Goal: Transaction & Acquisition: Subscribe to service/newsletter

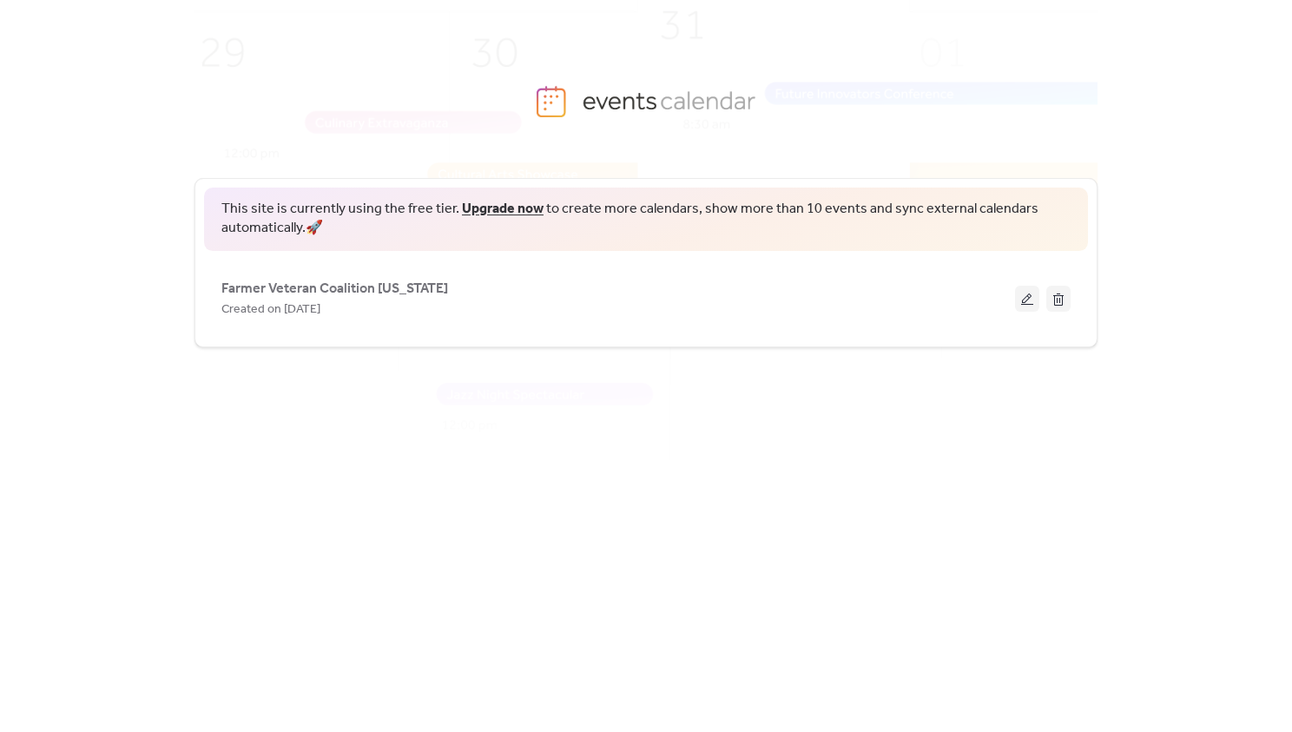
click at [482, 211] on link "Upgrade now" at bounding box center [503, 208] width 82 height 27
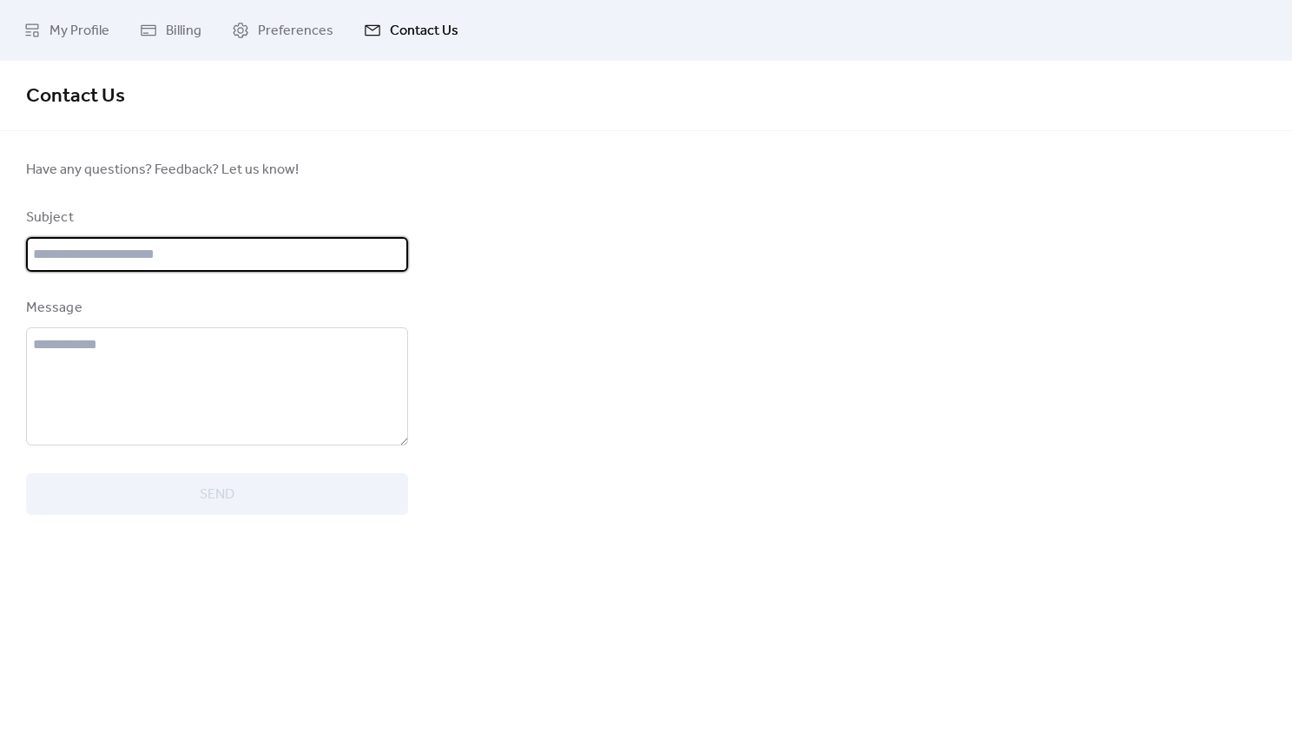
click at [161, 250] on input "text" at bounding box center [217, 254] width 382 height 35
type input "**********"
click at [136, 341] on textarea at bounding box center [217, 386] width 382 height 118
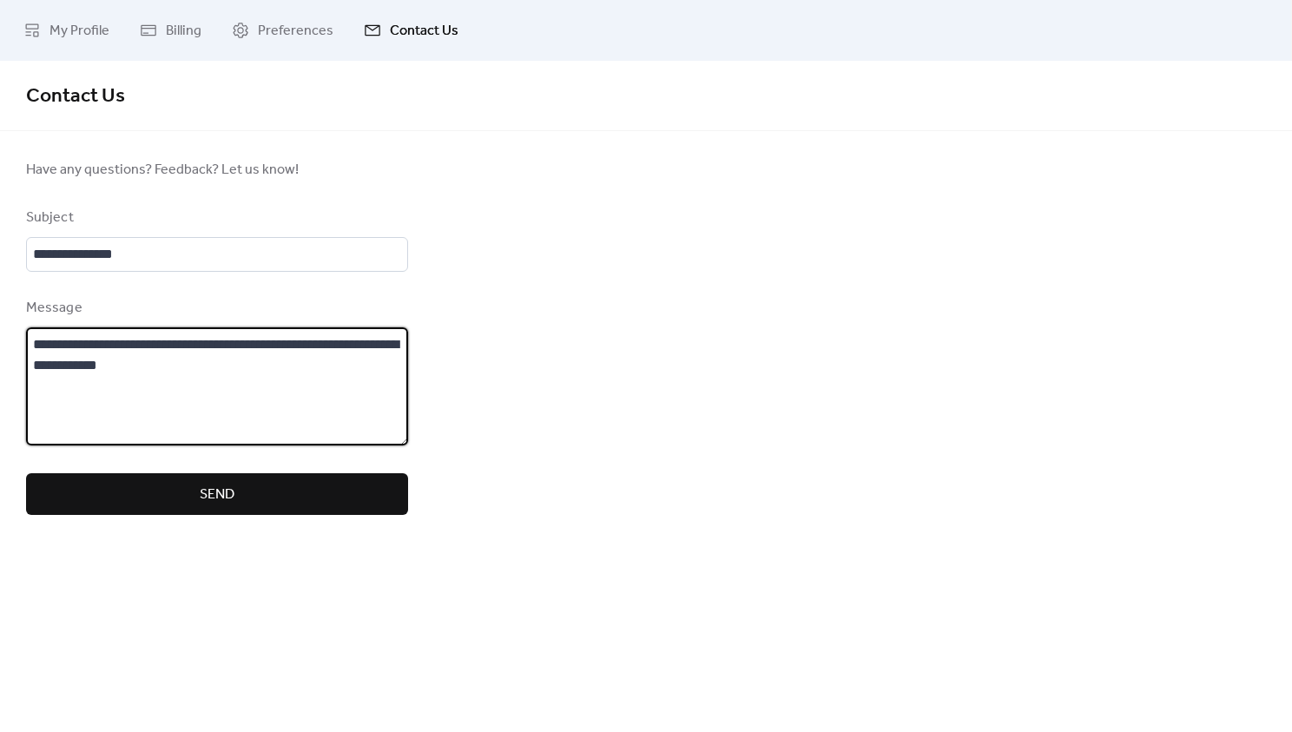
type textarea "**********"
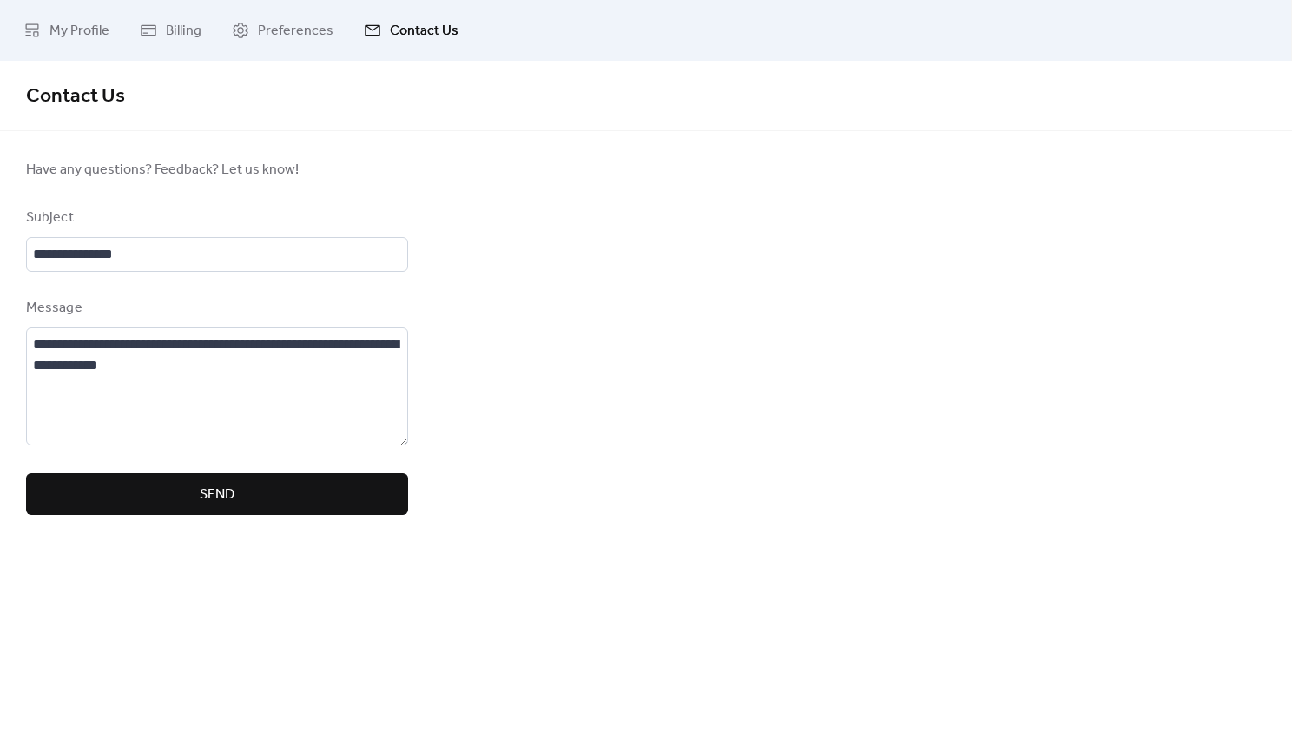
click at [260, 493] on button "Send" at bounding box center [217, 494] width 382 height 42
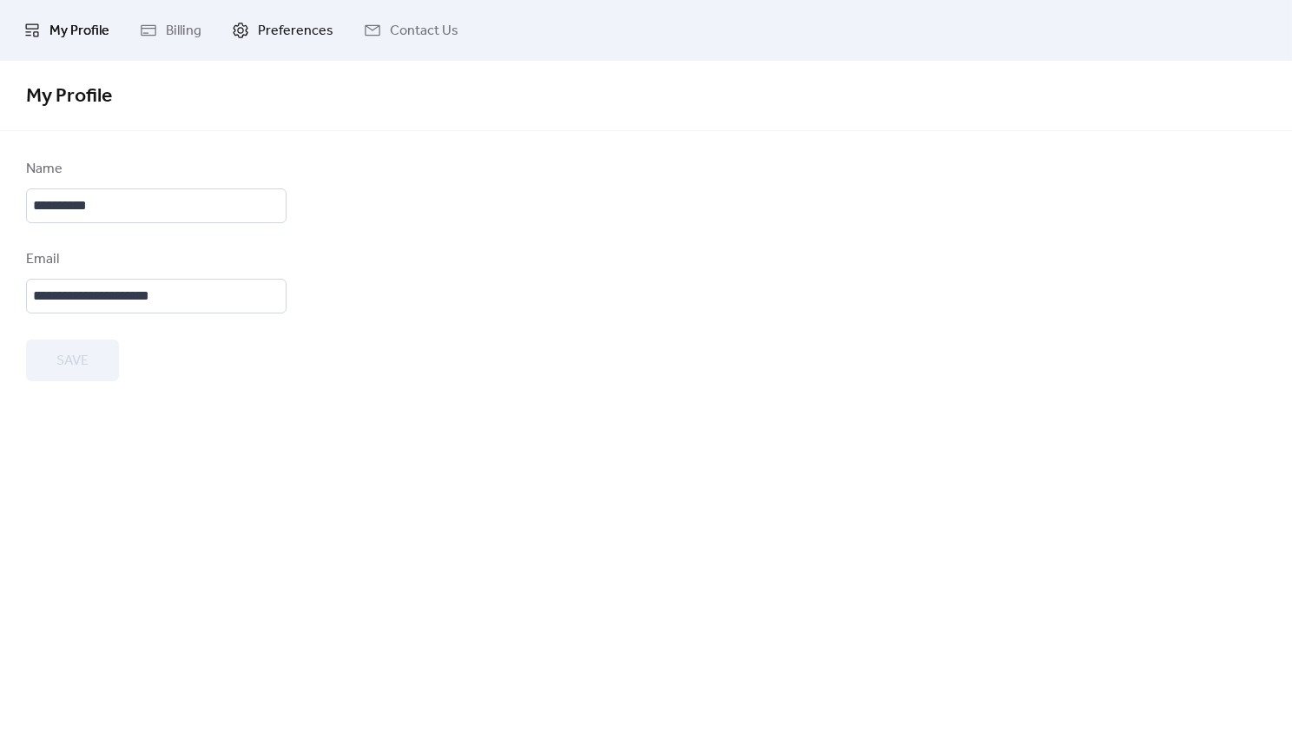
click at [306, 23] on span "Preferences" at bounding box center [296, 31] width 76 height 21
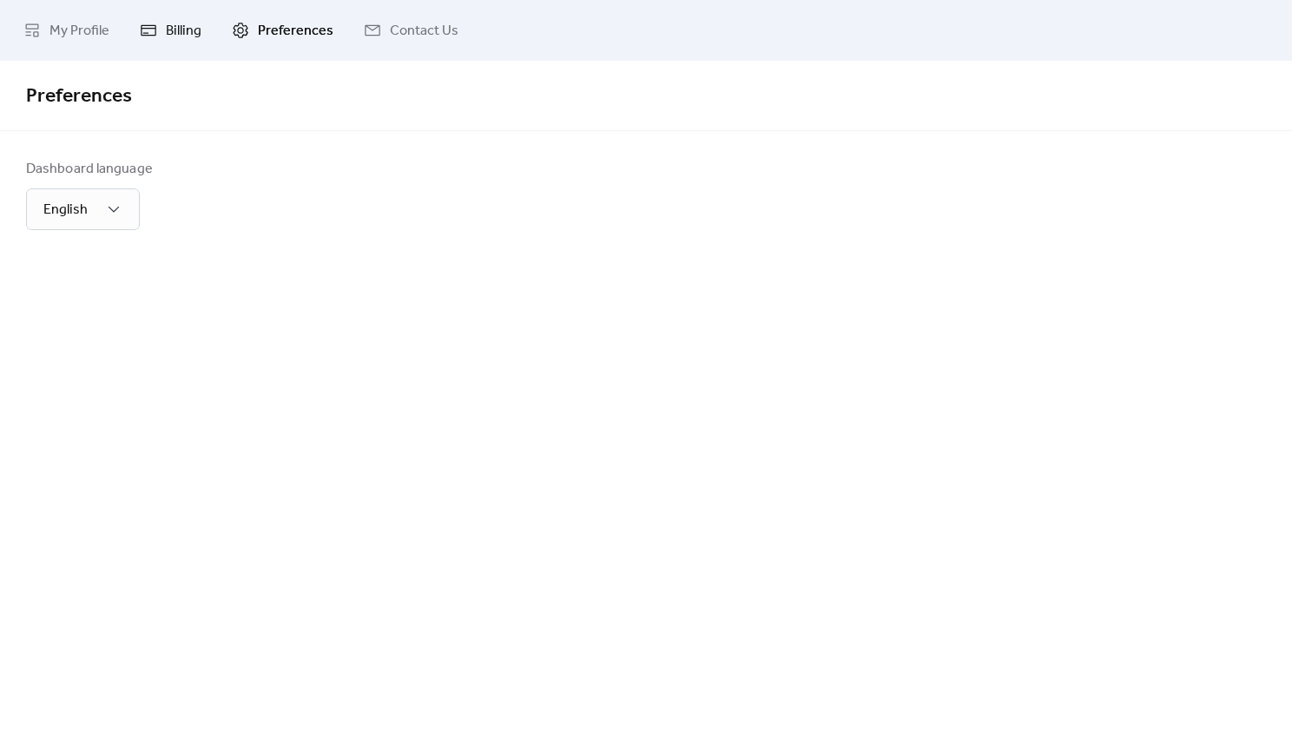
click at [204, 36] on link "Billing" at bounding box center [171, 30] width 88 height 47
click at [68, 27] on span "My Profile" at bounding box center [79, 31] width 60 height 21
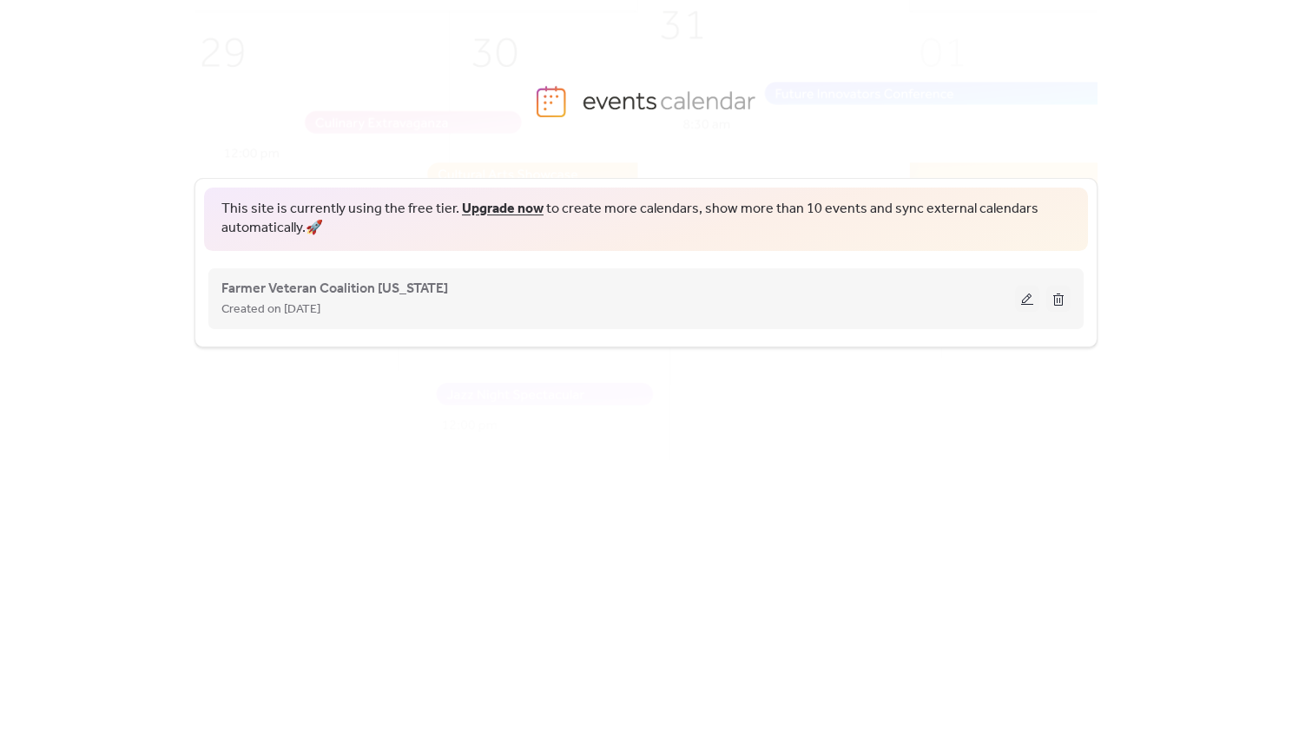
click at [1029, 303] on button at bounding box center [1027, 299] width 24 height 26
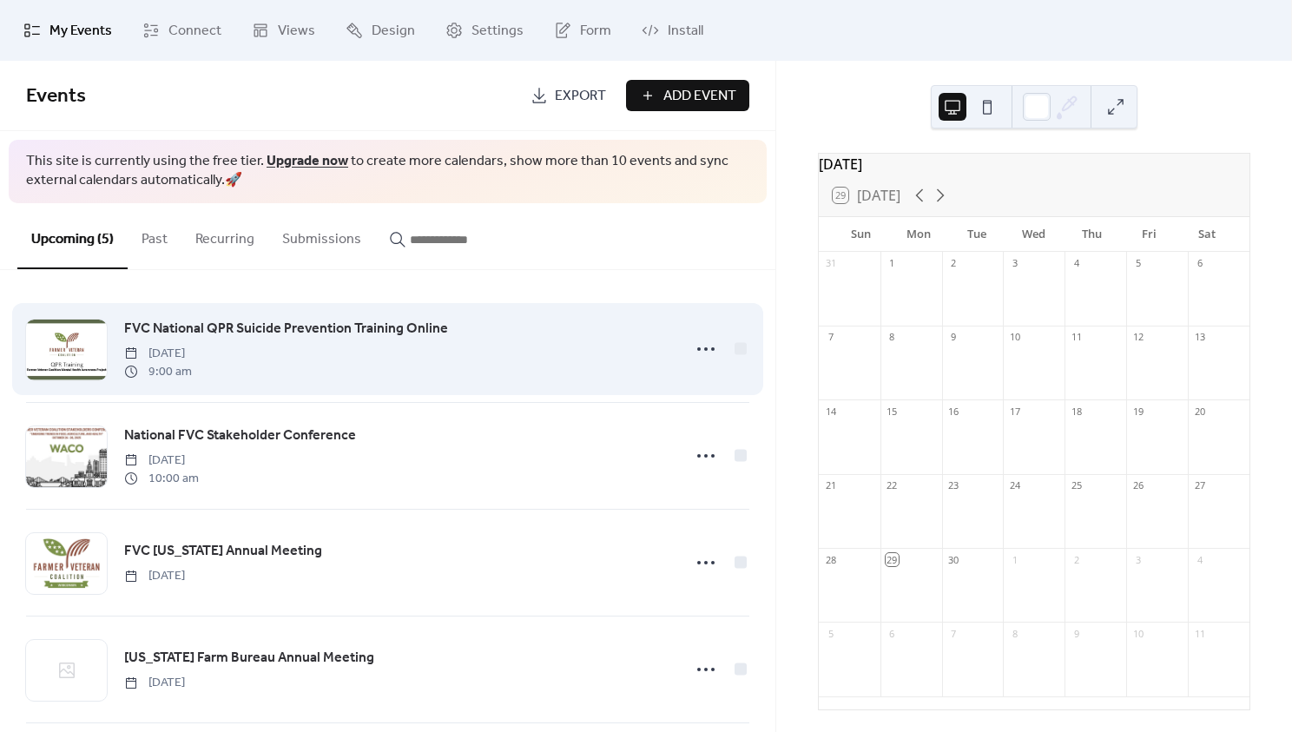
click at [461, 354] on div "FVC National QPR Suicide Prevention Training Online [DATE] 9:00 am" at bounding box center [397, 349] width 546 height 62
click at [372, 327] on span "FVC National QPR Suicide Prevention Training Online" at bounding box center [286, 329] width 324 height 21
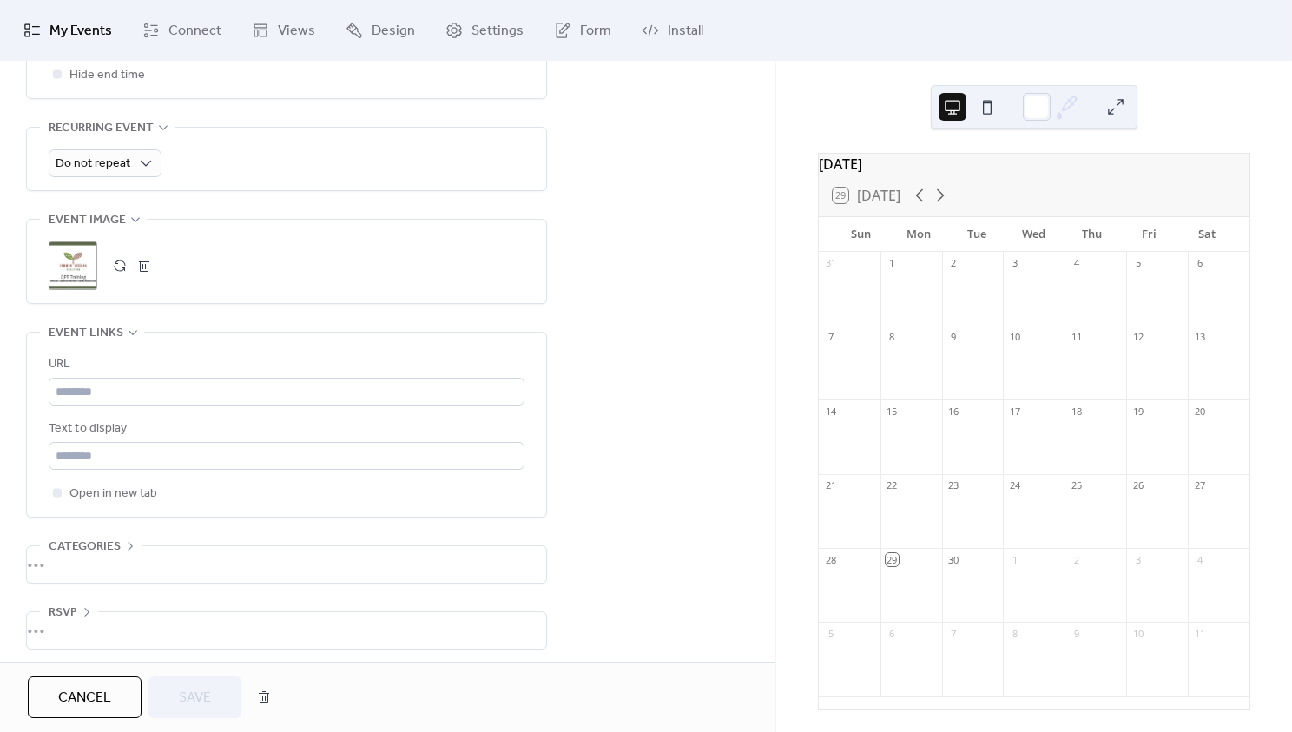
scroll to position [764, 0]
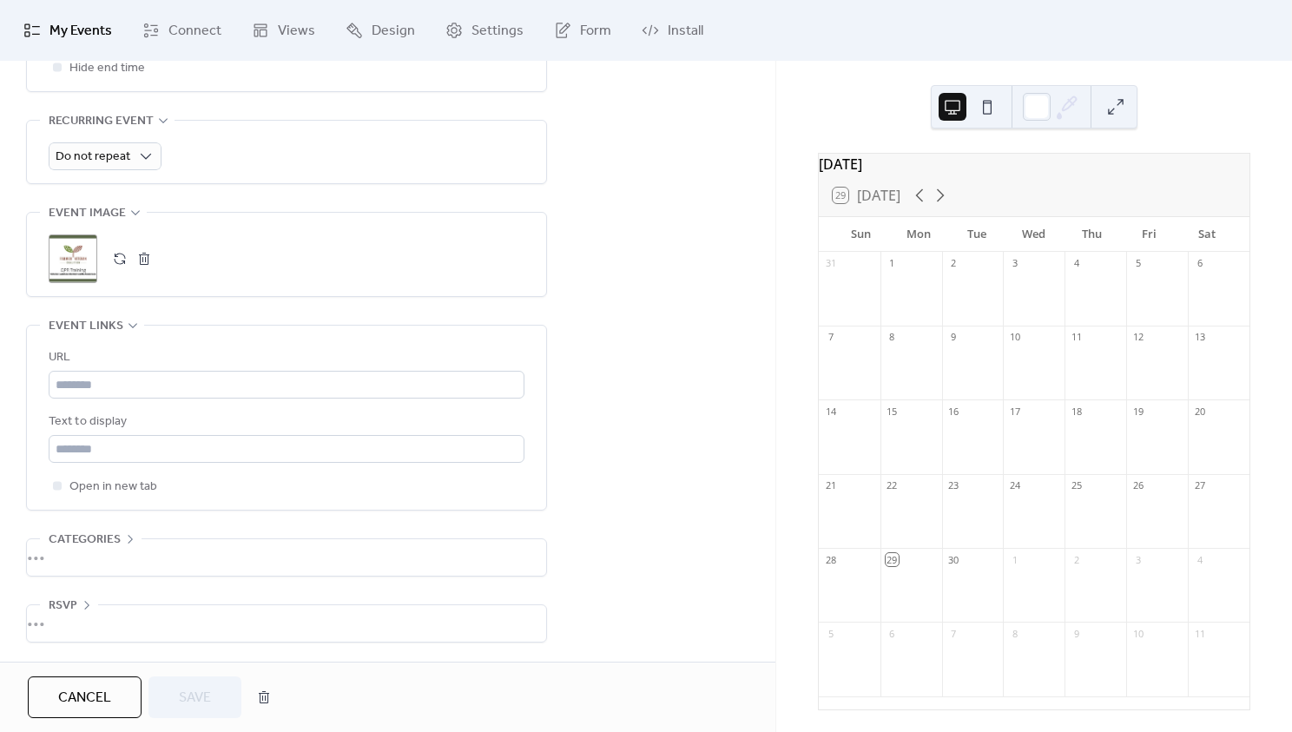
click at [65, 553] on div "•••" at bounding box center [286, 557] width 519 height 36
click at [603, 556] on div "**********" at bounding box center [387, 65] width 775 height 1343
click at [619, 548] on div "**********" at bounding box center [387, 65] width 775 height 1343
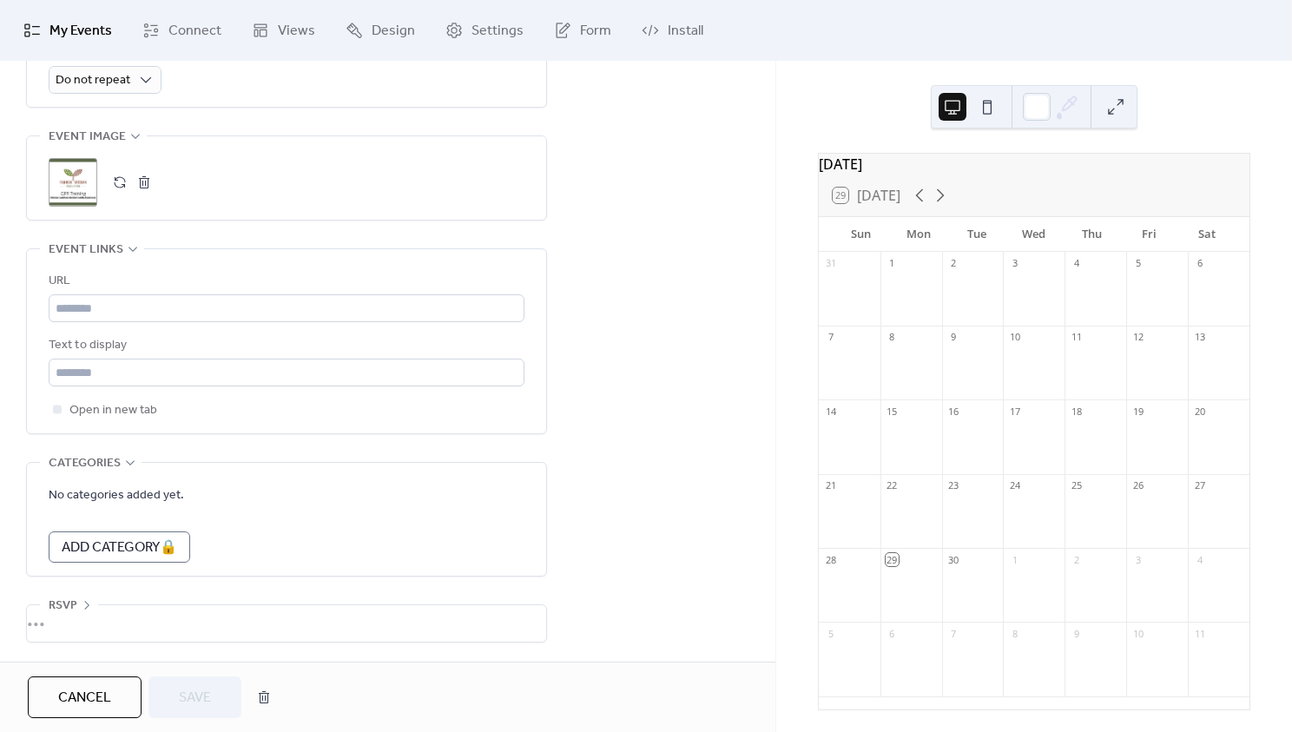
click at [61, 622] on div "•••" at bounding box center [286, 623] width 519 height 36
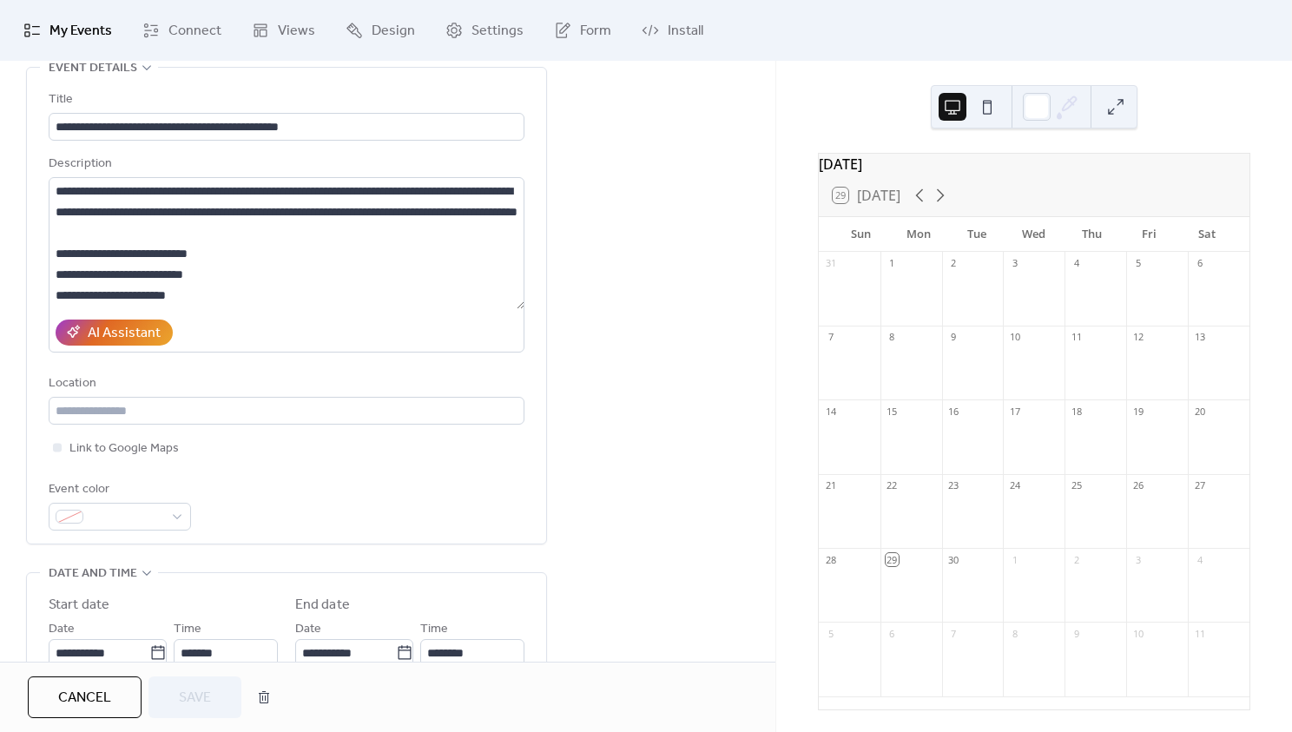
scroll to position [0, 0]
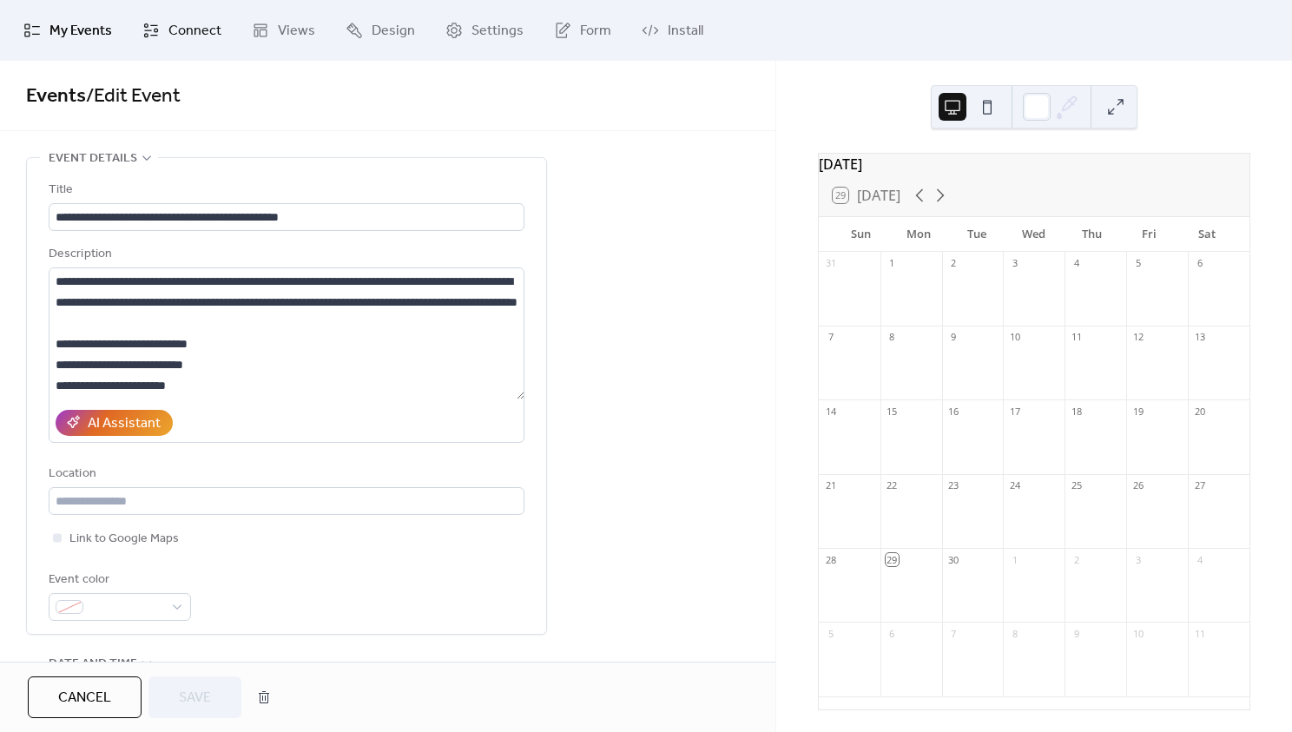
click at [178, 35] on span "Connect" at bounding box center [194, 31] width 53 height 21
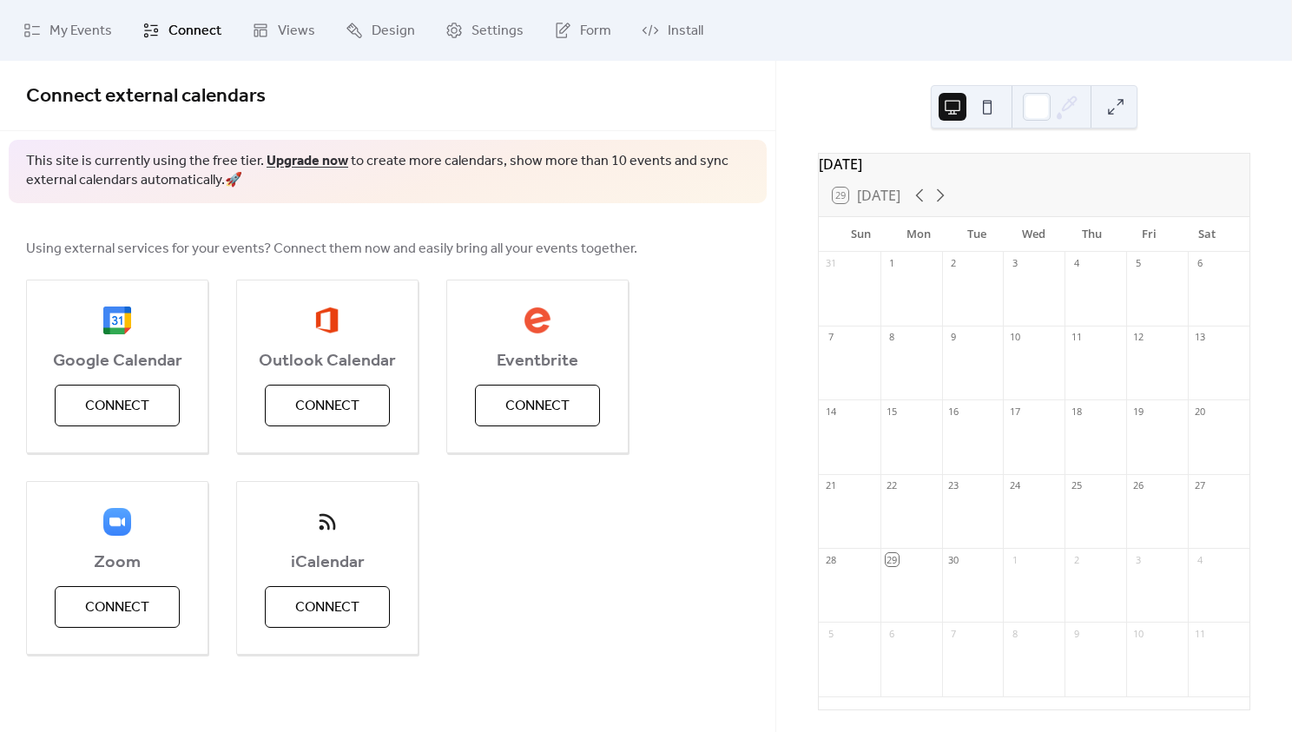
click at [310, 159] on link "Upgrade now" at bounding box center [307, 161] width 82 height 27
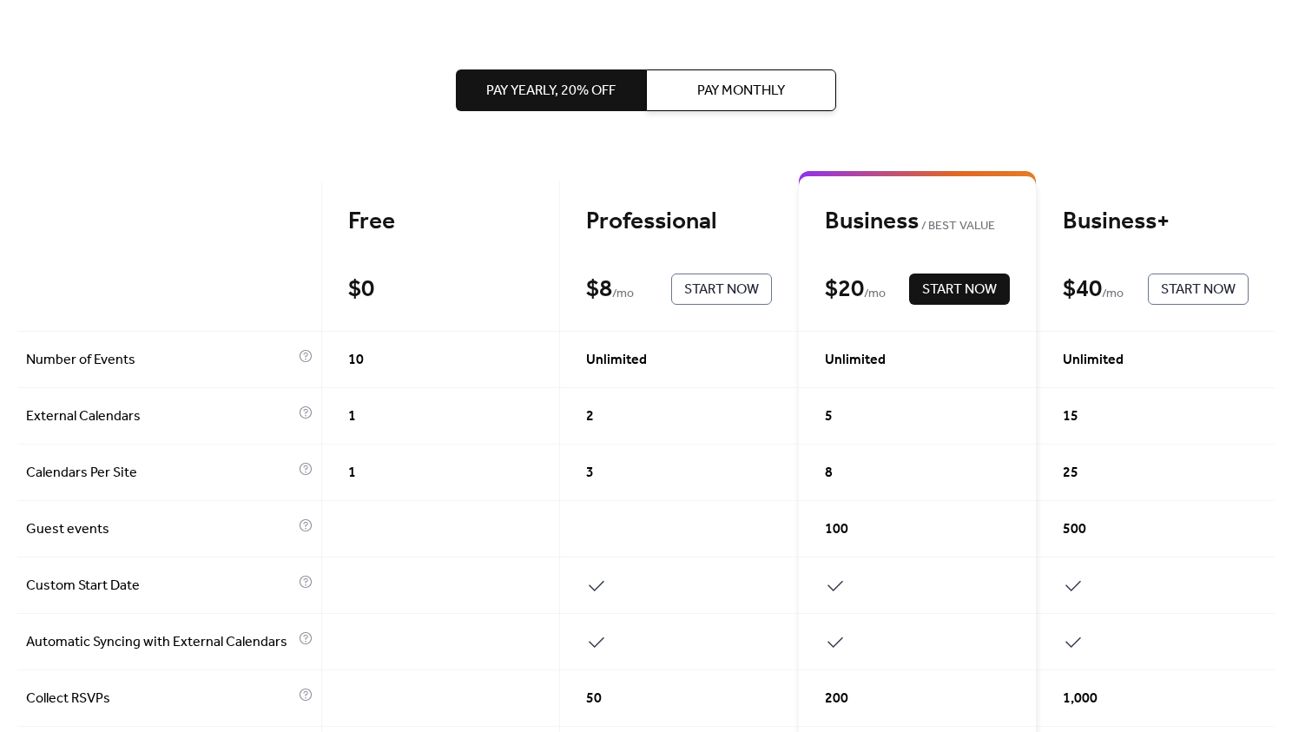
click at [651, 224] on div "Professional" at bounding box center [679, 222] width 186 height 30
drag, startPoint x: 696, startPoint y: 93, endPoint x: 681, endPoint y: 94, distance: 14.8
click at [697, 93] on span "Pay Monthly" at bounding box center [741, 91] width 88 height 21
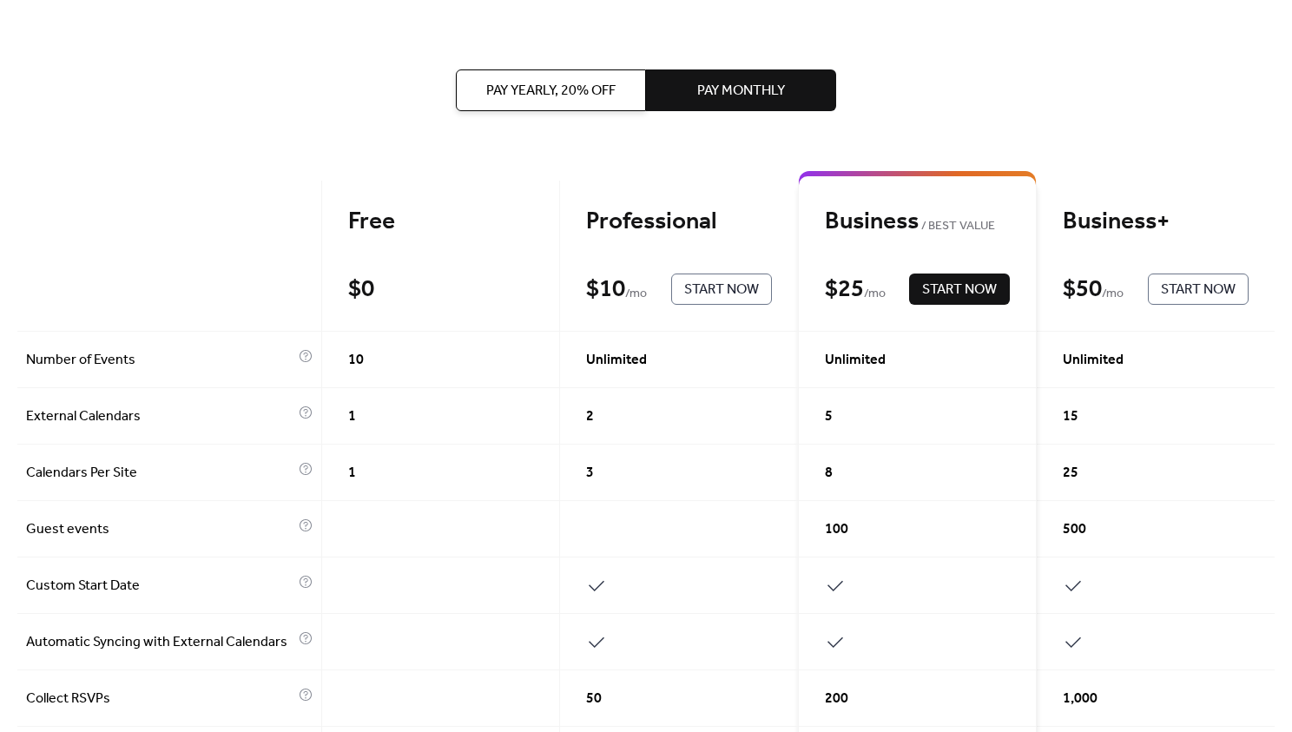
click at [569, 86] on span "Pay Yearly, 20% off" at bounding box center [550, 91] width 129 height 21
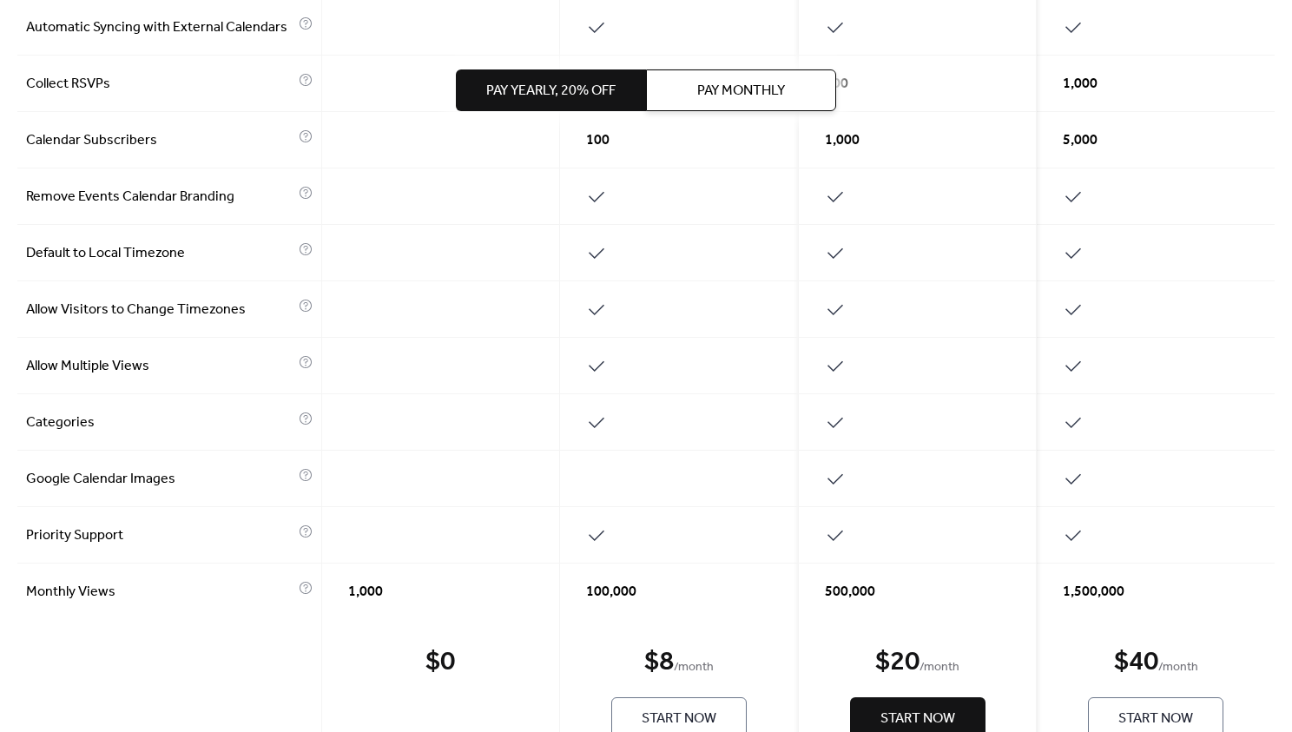
scroll to position [682, 0]
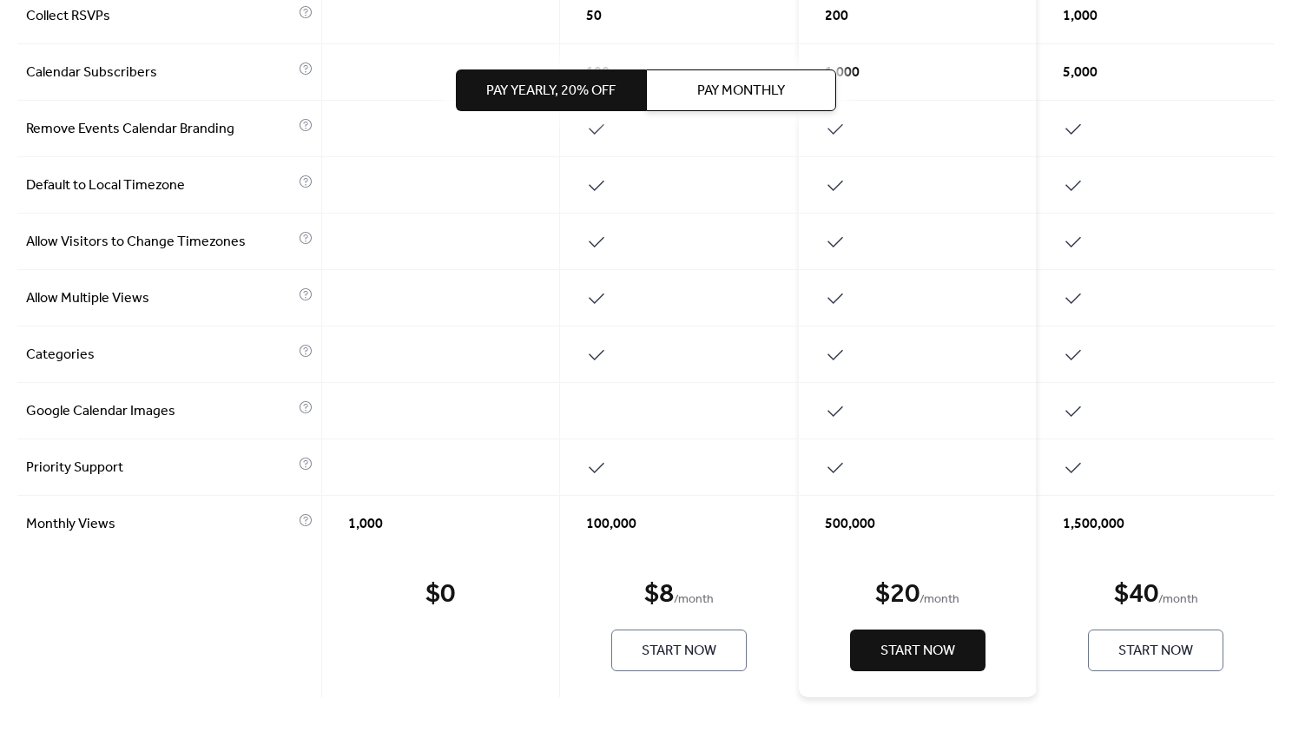
click at [694, 646] on span "Start Now" at bounding box center [678, 651] width 75 height 21
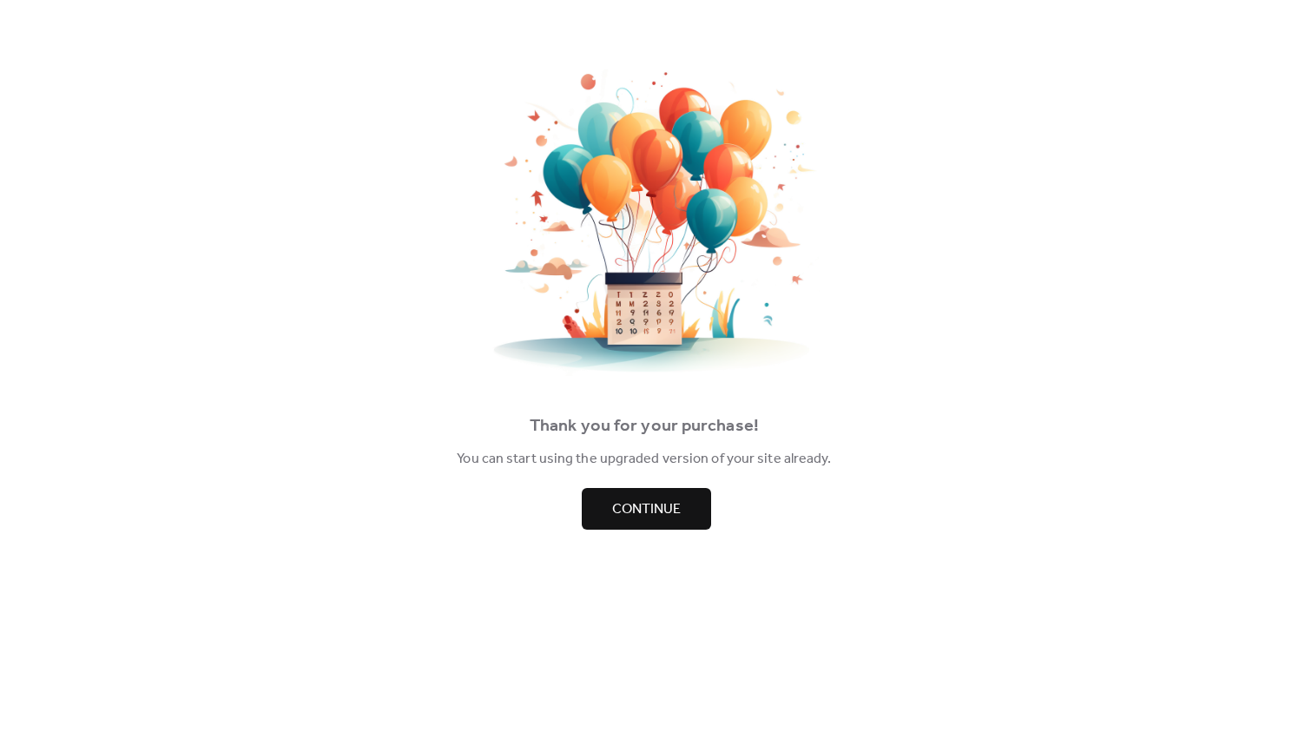
click at [663, 503] on span "Continue" at bounding box center [646, 509] width 69 height 21
